Goal: Find specific page/section: Find specific page/section

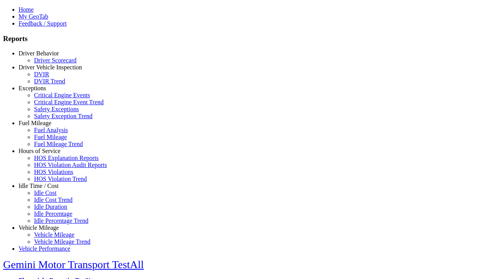
click at [44, 189] on link "Idle Time / Cost" at bounding box center [39, 185] width 40 height 7
click at [50, 196] on link "Idle Cost" at bounding box center [45, 192] width 22 height 7
select select "**"
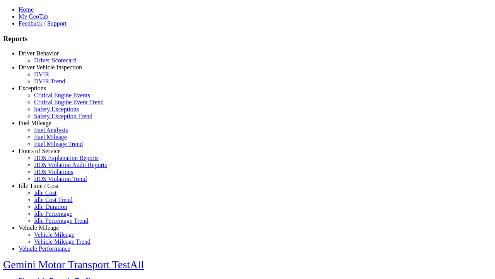
type input "**********"
